Goal: Task Accomplishment & Management: Complete application form

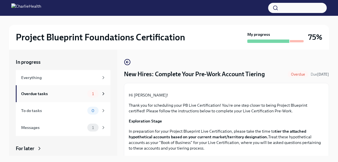
click at [64, 95] on div "Overdue tasks" at bounding box center [53, 93] width 64 height 6
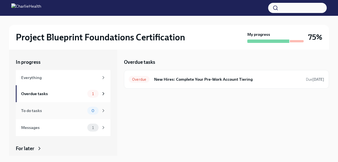
click at [91, 108] on span "0" at bounding box center [93, 110] width 10 height 4
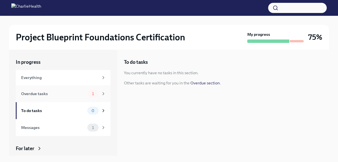
click at [89, 88] on div "Overdue tasks 1" at bounding box center [63, 93] width 95 height 17
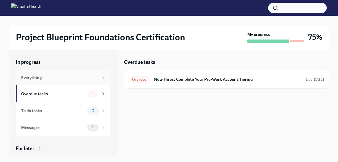
click at [83, 80] on div "Everything" at bounding box center [59, 77] width 77 height 6
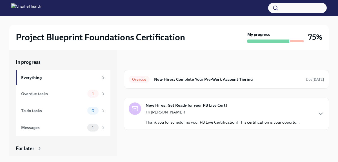
click at [186, 108] on div "New Hires: Get Ready for your PB Live Cert! Hi [PERSON_NAME]! Thank you for sch…" at bounding box center [223, 113] width 154 height 23
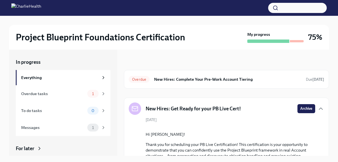
click at [194, 78] on h6 "New Hires: Complete Your Pre-Work Account Tiering" at bounding box center [227, 79] width 147 height 6
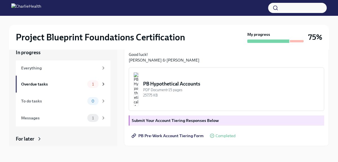
scroll to position [144, 0]
click at [138, 104] on img "button" at bounding box center [135, 89] width 5 height 34
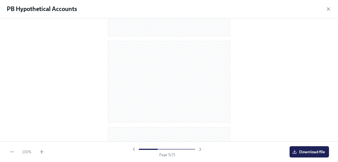
scroll to position [0, 0]
